Goal: Book appointment/travel/reservation

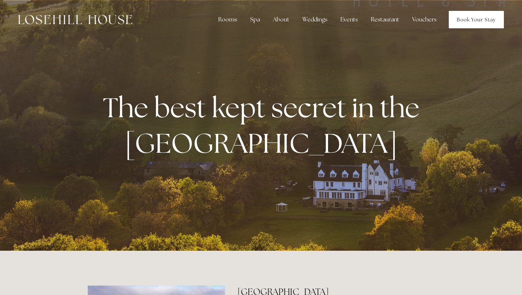
click at [476, 20] on link "Book Your Stay" at bounding box center [476, 19] width 55 height 17
